Goal: Task Accomplishment & Management: Use online tool/utility

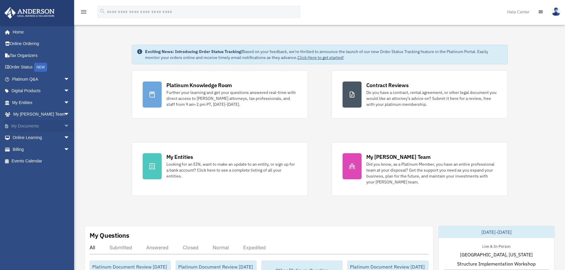
click at [64, 125] on span "arrow_drop_down" at bounding box center [70, 126] width 12 height 12
click at [64, 105] on span "arrow_drop_down" at bounding box center [70, 103] width 12 height 12
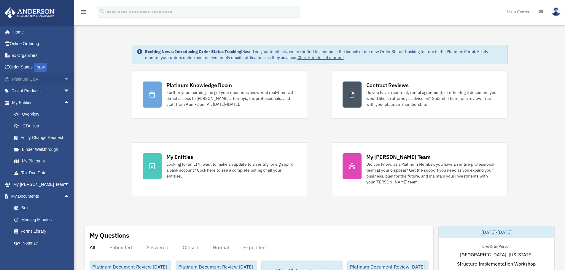
click at [64, 79] on span "arrow_drop_down" at bounding box center [70, 79] width 12 height 12
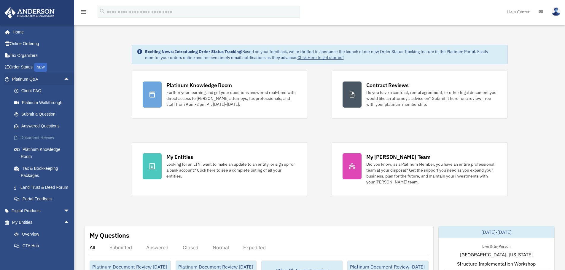
click at [53, 135] on link "Document Review" at bounding box center [43, 138] width 70 height 12
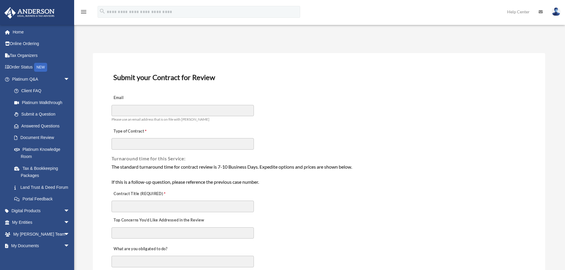
click at [312, 98] on div "Email Please use an email address that is on file with Anderson" at bounding box center [319, 106] width 416 height 33
click at [64, 77] on span "arrow_drop_down" at bounding box center [70, 79] width 12 height 12
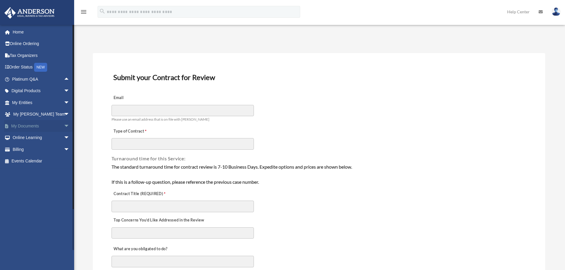
click at [64, 125] on span "arrow_drop_down" at bounding box center [70, 126] width 12 height 12
click at [26, 136] on link "Box" at bounding box center [43, 138] width 70 height 12
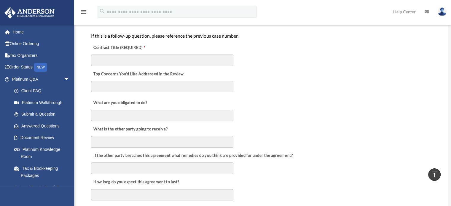
scroll to position [89, 0]
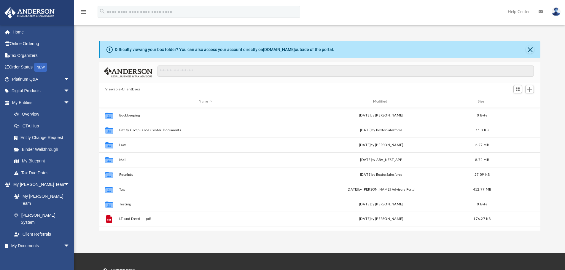
scroll to position [131, 437]
